Goal: Navigation & Orientation: Find specific page/section

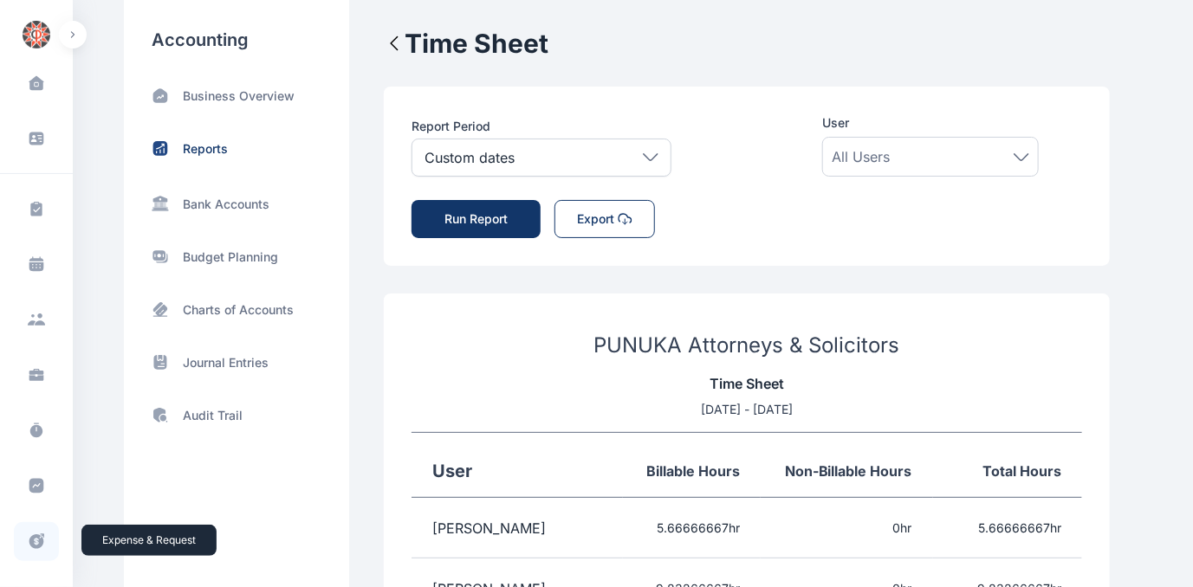
click at [33, 540] on icon at bounding box center [36, 542] width 17 height 18
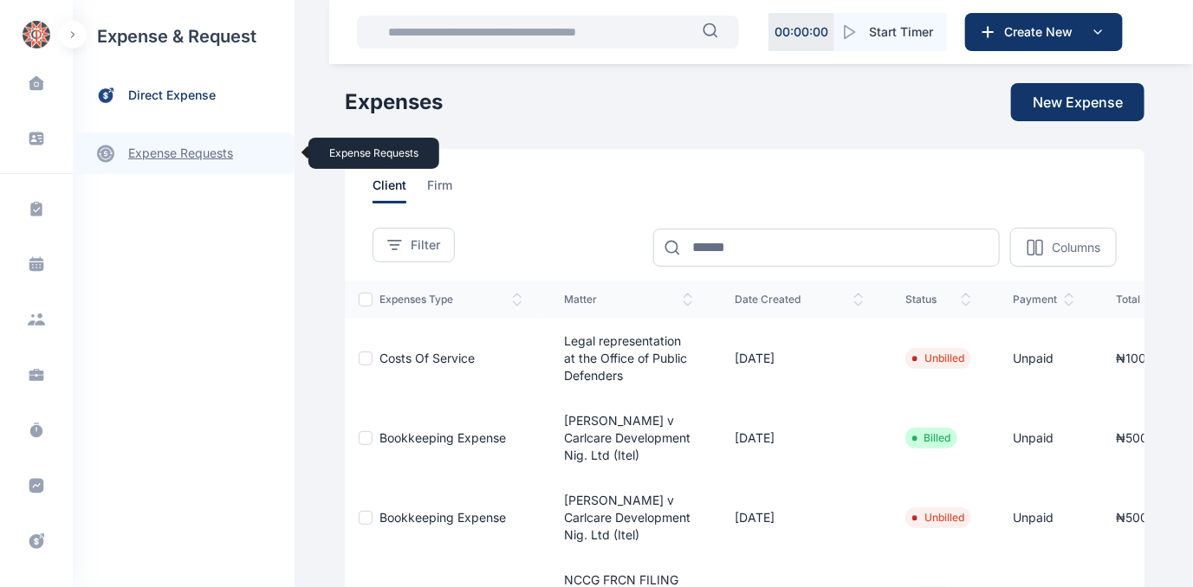
click at [169, 151] on link "expense requests expense requests" at bounding box center [184, 154] width 222 height 42
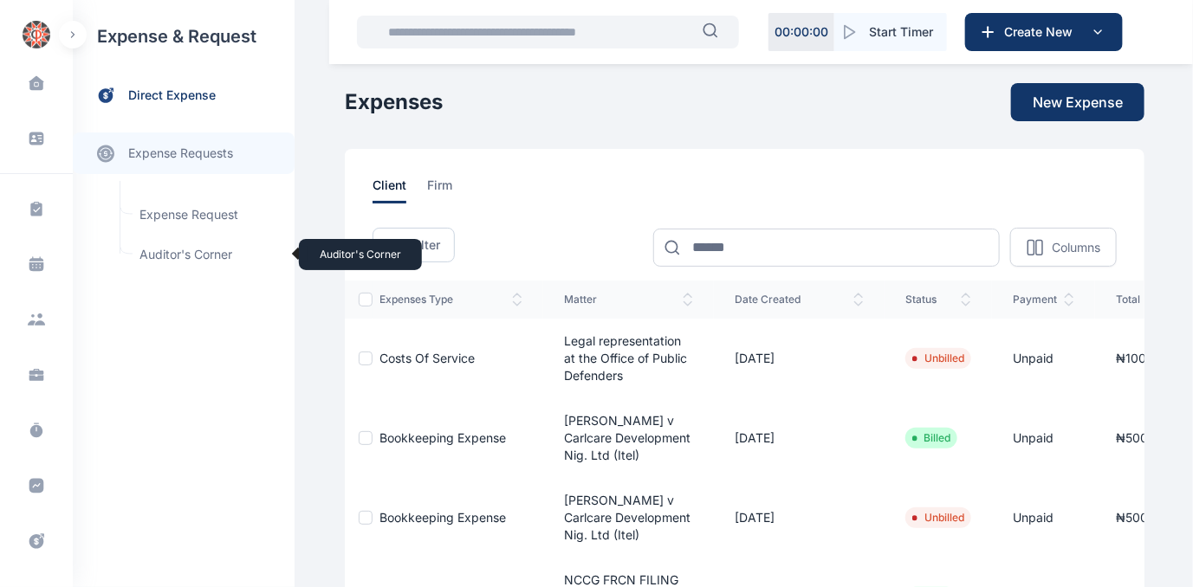
click at [159, 250] on span "Auditor's Corner Auditor's Corner" at bounding box center [207, 254] width 157 height 33
